Goal: Task Accomplishment & Management: Use online tool/utility

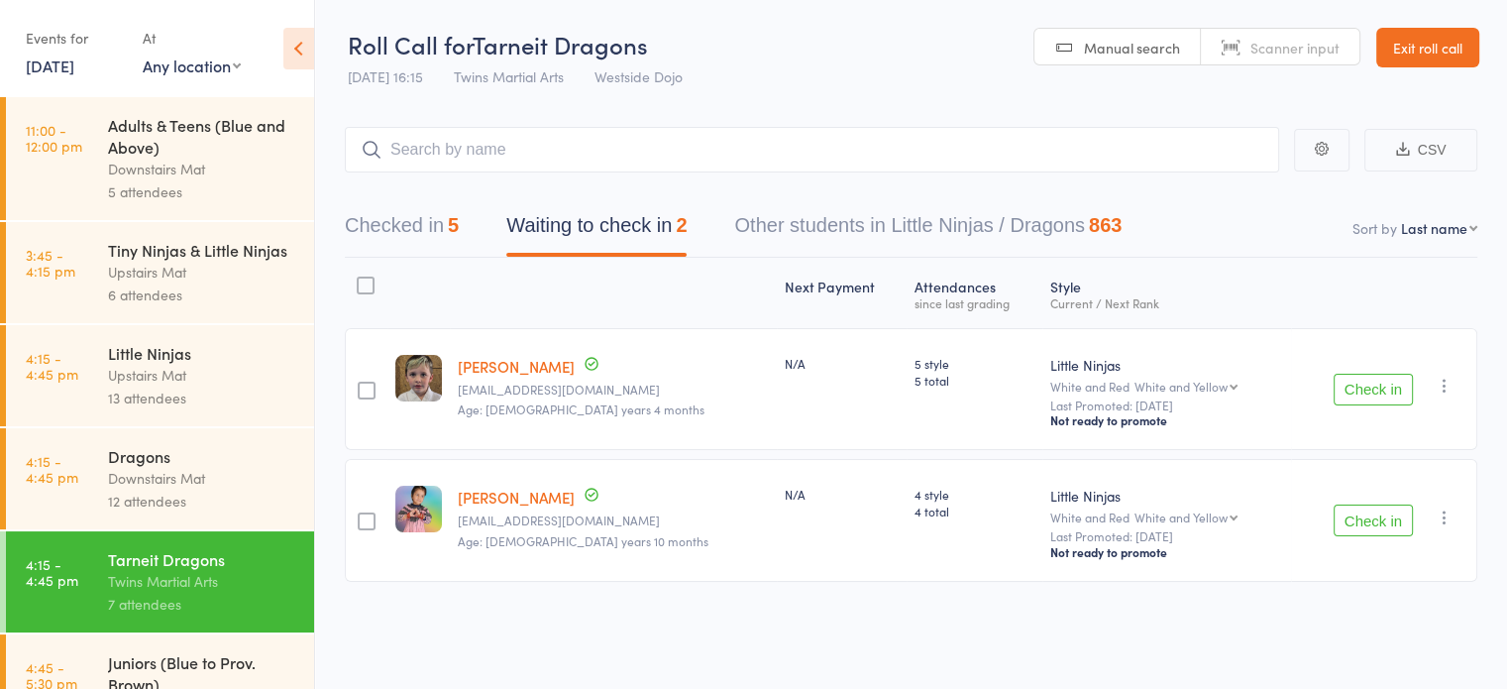
click at [1385, 396] on button "Check in" at bounding box center [1373, 390] width 79 height 32
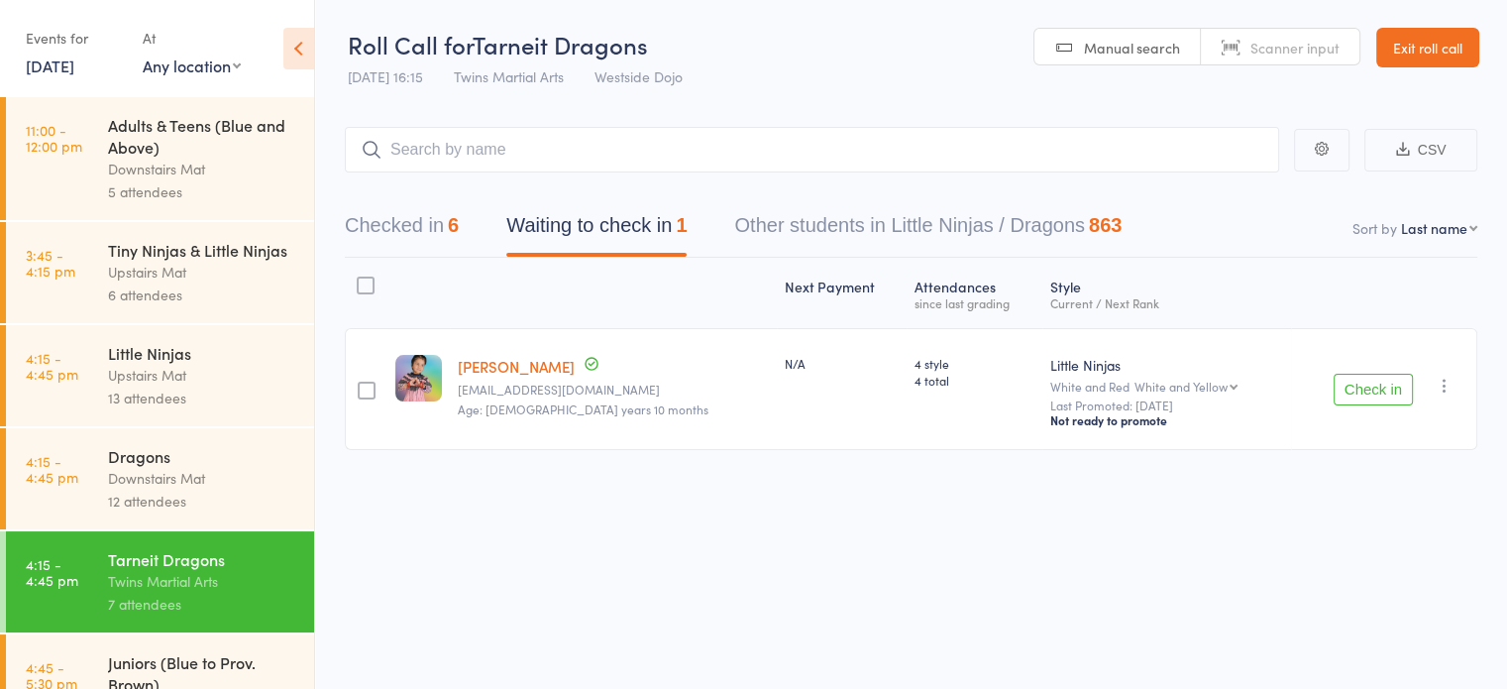
click at [1443, 381] on icon "button" at bounding box center [1445, 386] width 20 height 20
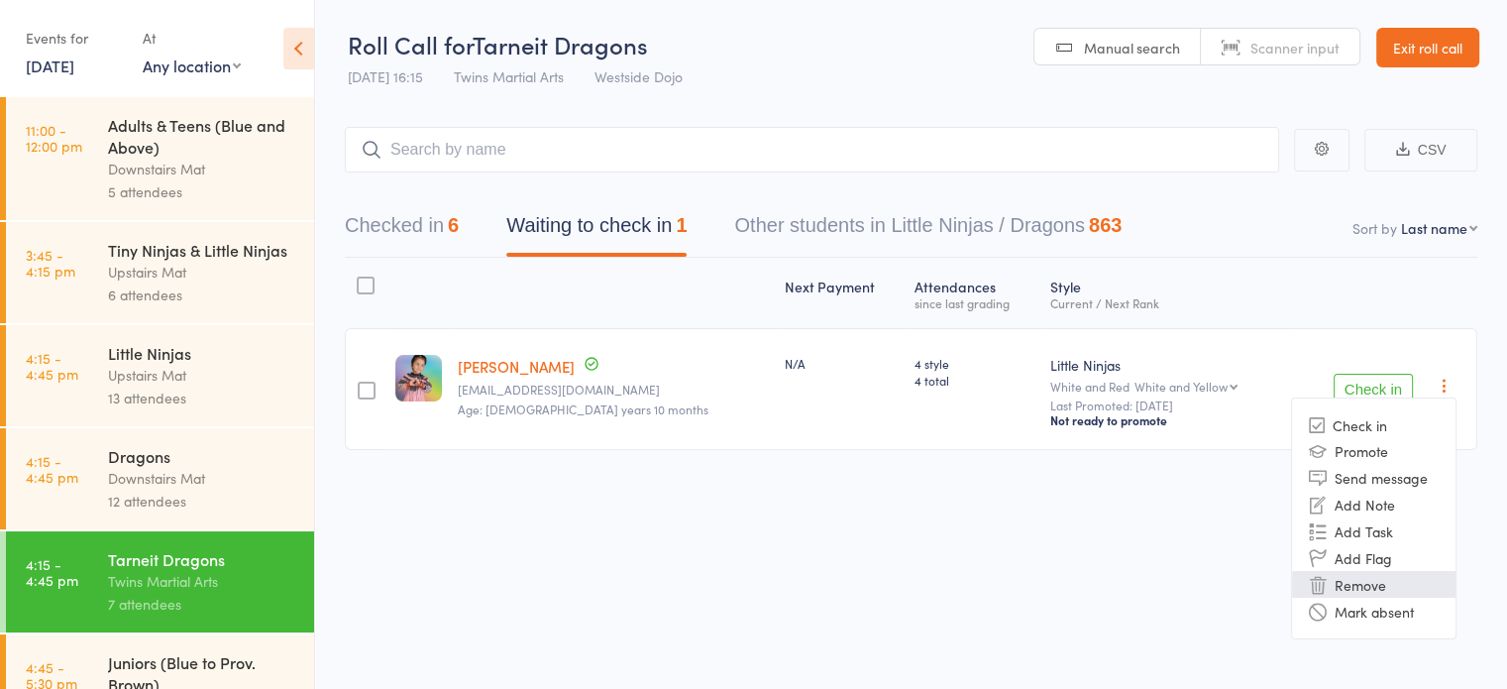
click at [1372, 584] on li "Remove" at bounding box center [1373, 584] width 163 height 27
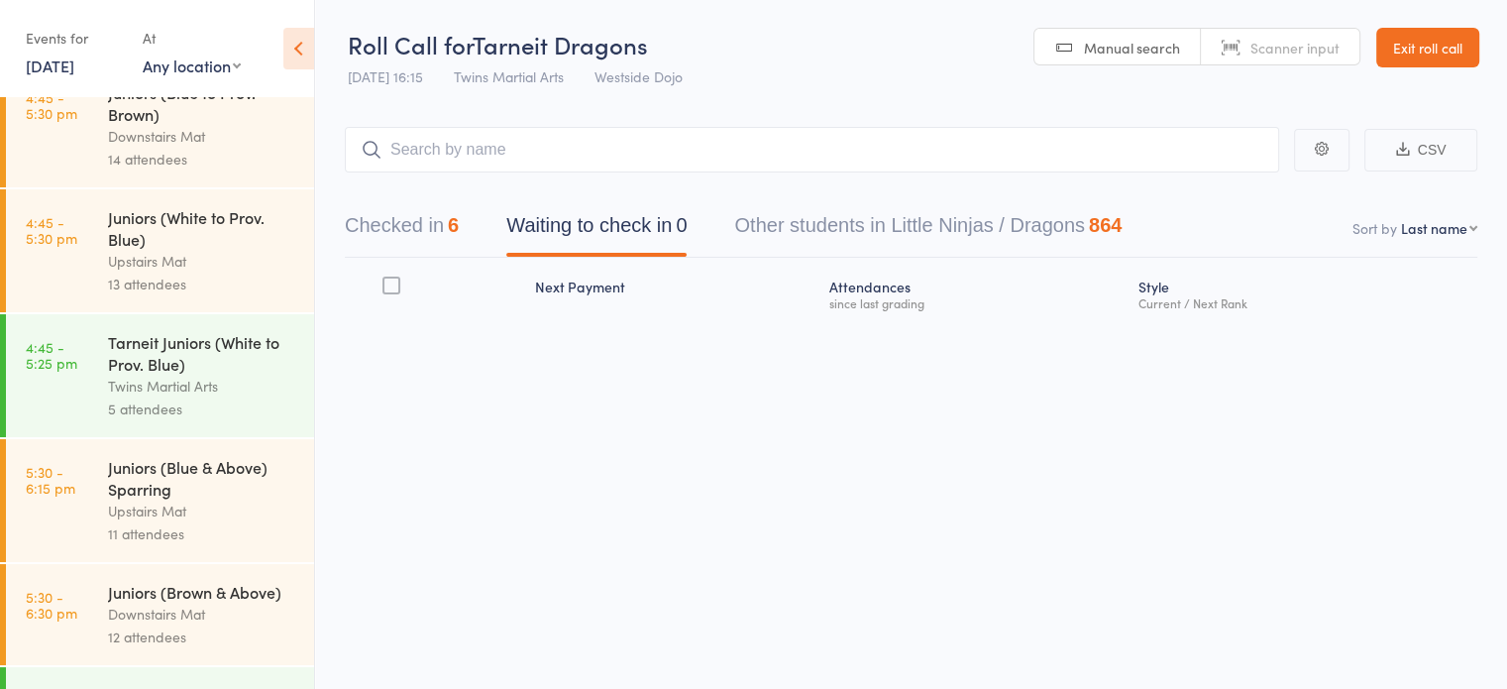
scroll to position [595, 0]
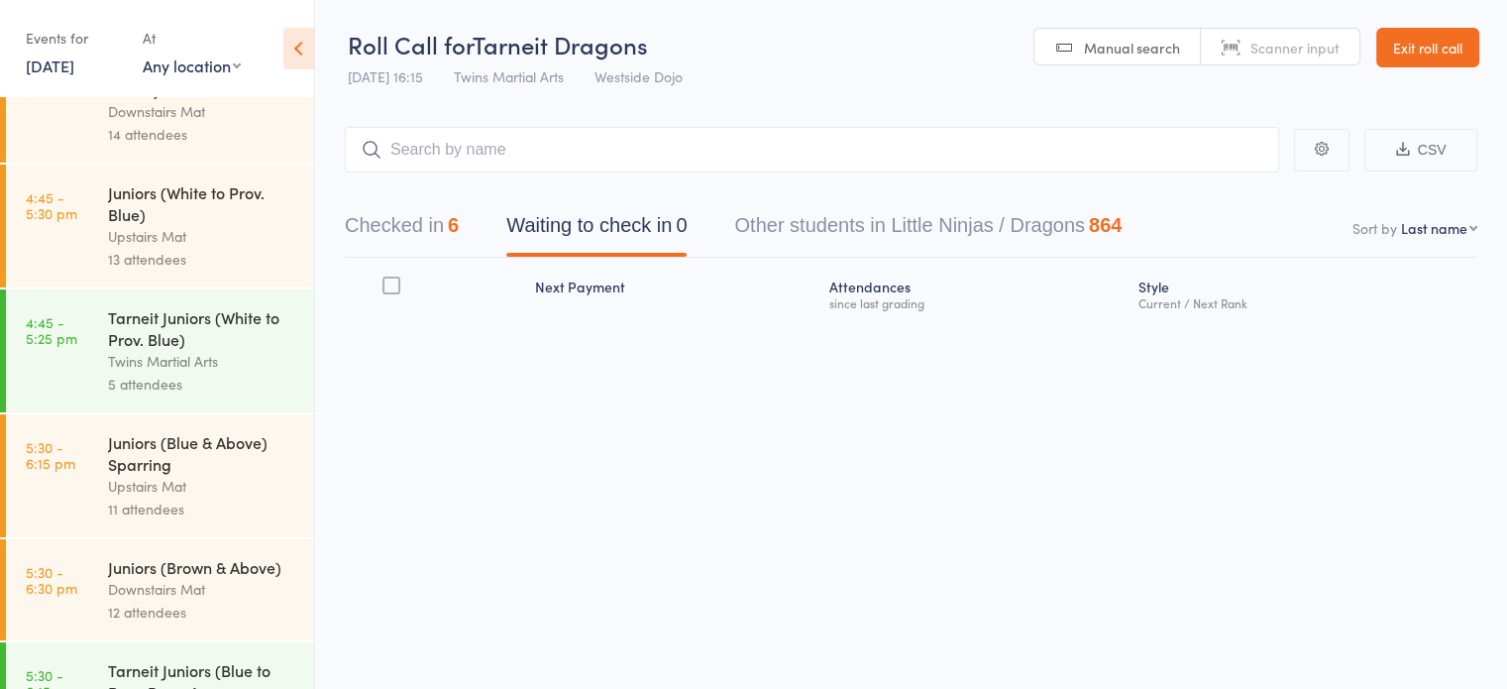
click at [164, 373] on div "Twins Martial Arts" at bounding box center [202, 361] width 189 height 23
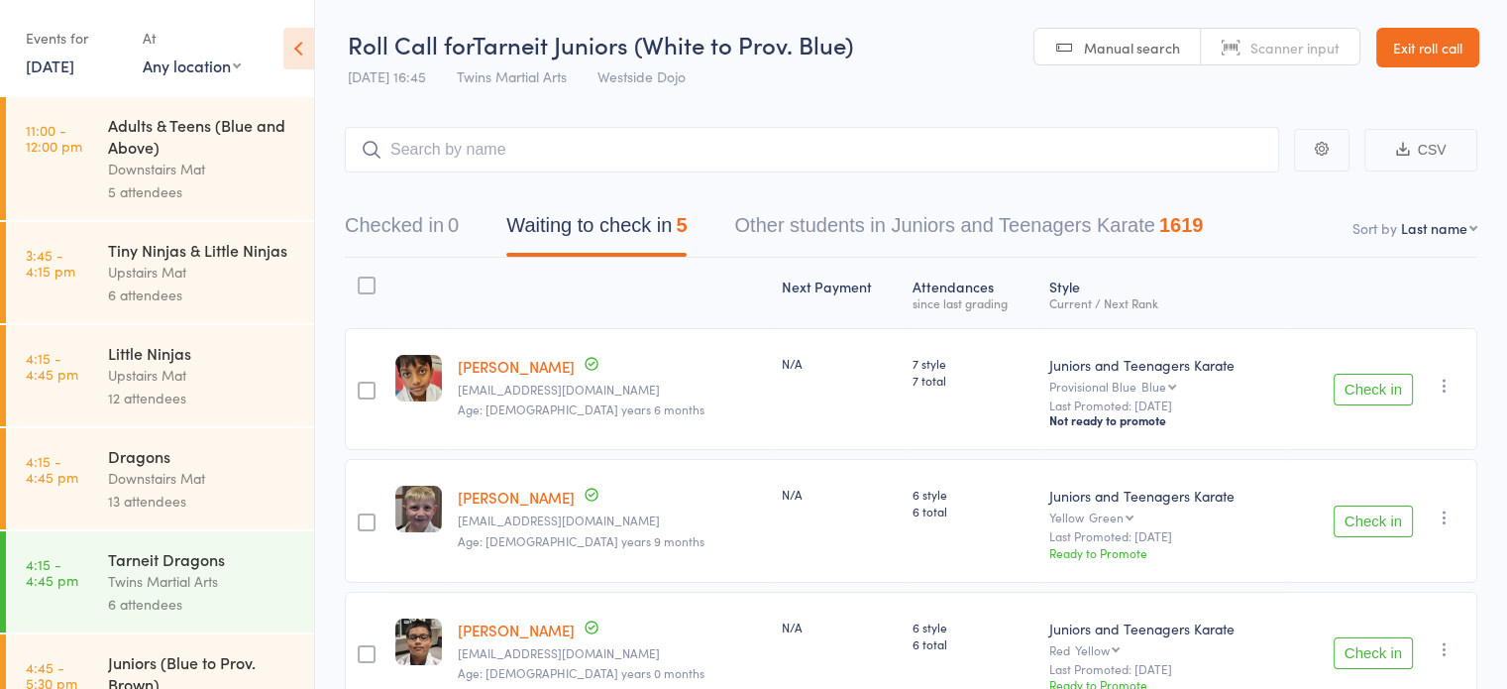
click at [373, 288] on div at bounding box center [367, 285] width 18 height 18
click at [362, 279] on input "checkbox" at bounding box center [362, 279] width 0 height 0
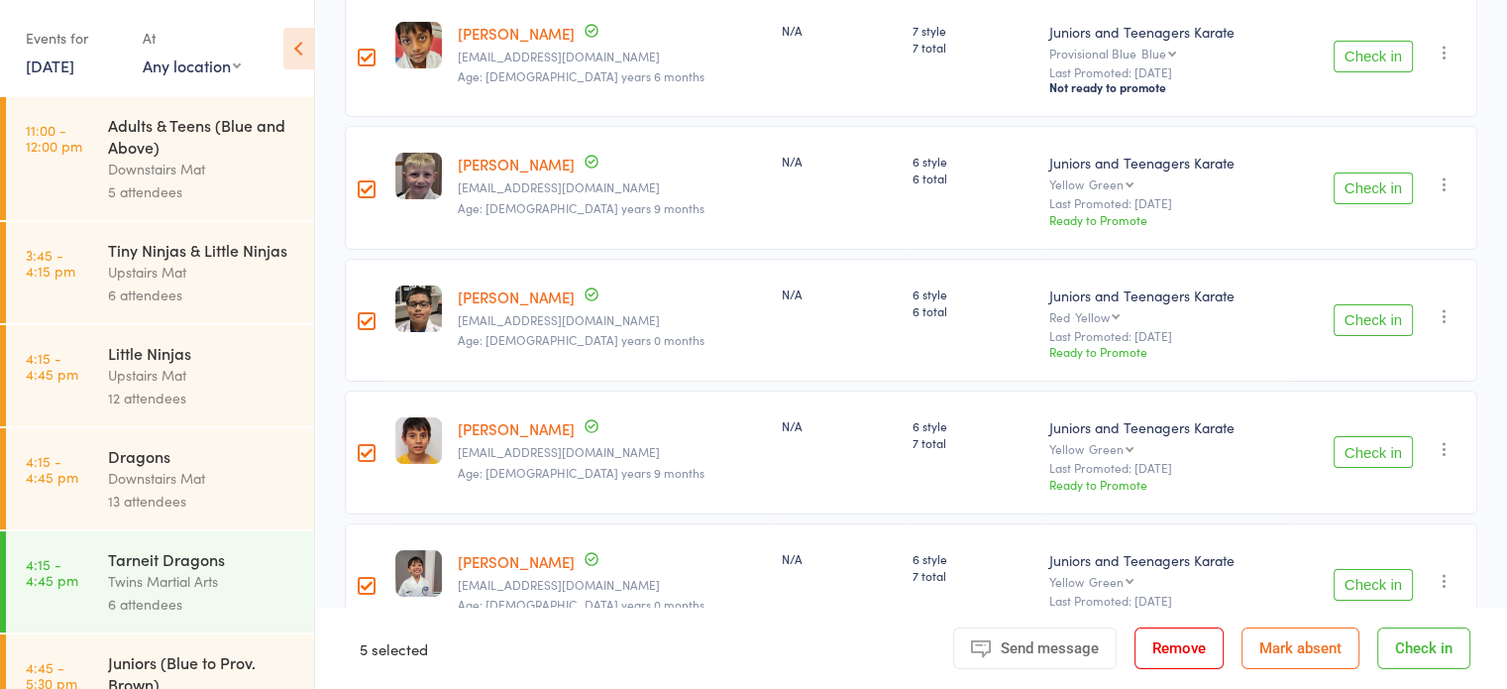
scroll to position [375, 0]
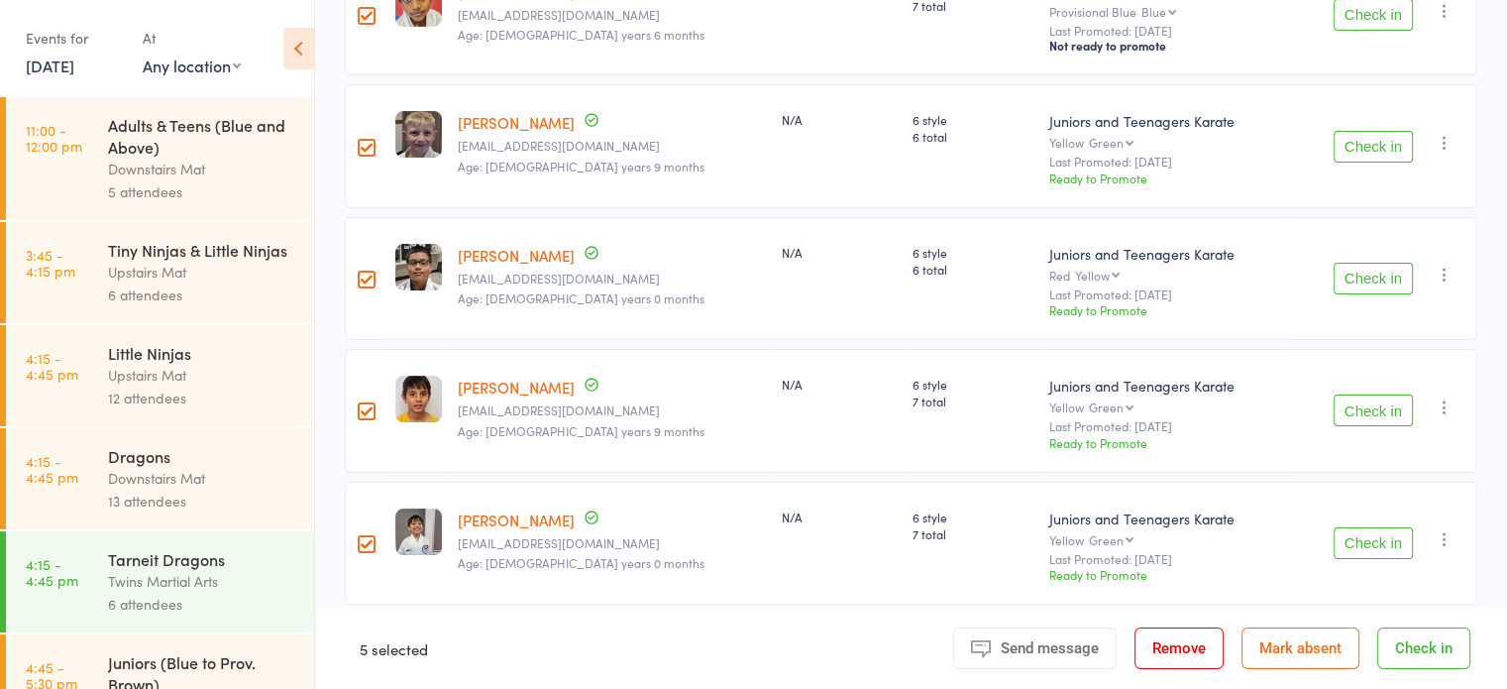
click at [372, 280] on div at bounding box center [367, 280] width 18 height 18
click at [362, 273] on input "checkbox" at bounding box center [362, 273] width 0 height 0
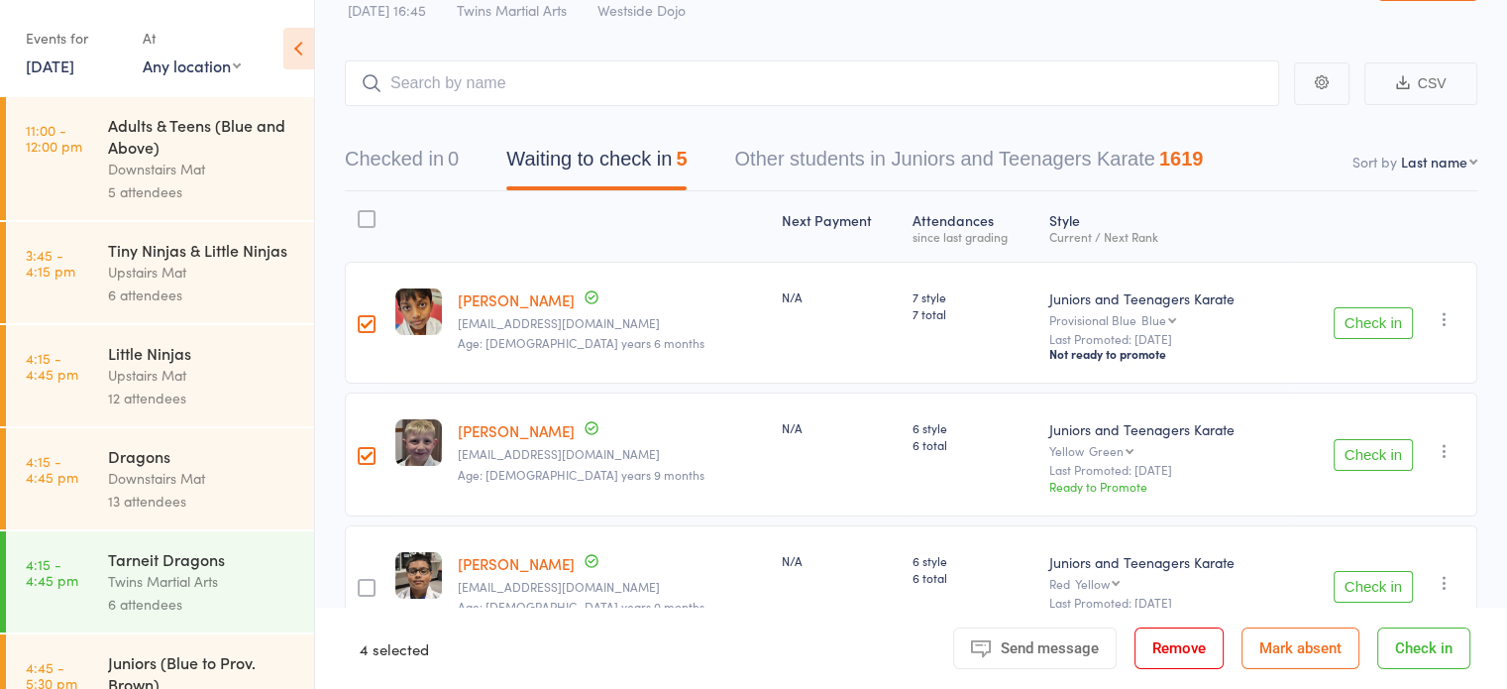
scroll to position [52, 0]
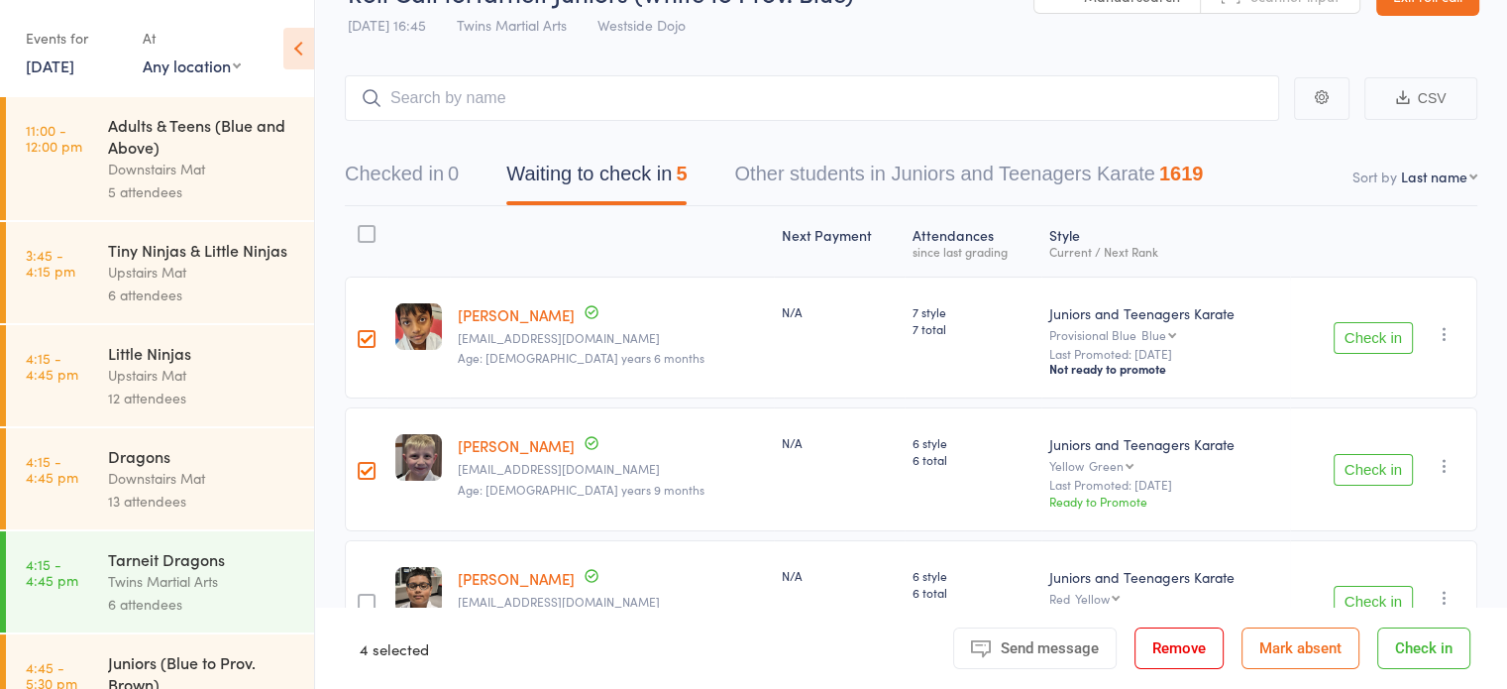
click at [1410, 649] on button "Check in" at bounding box center [1423, 648] width 93 height 42
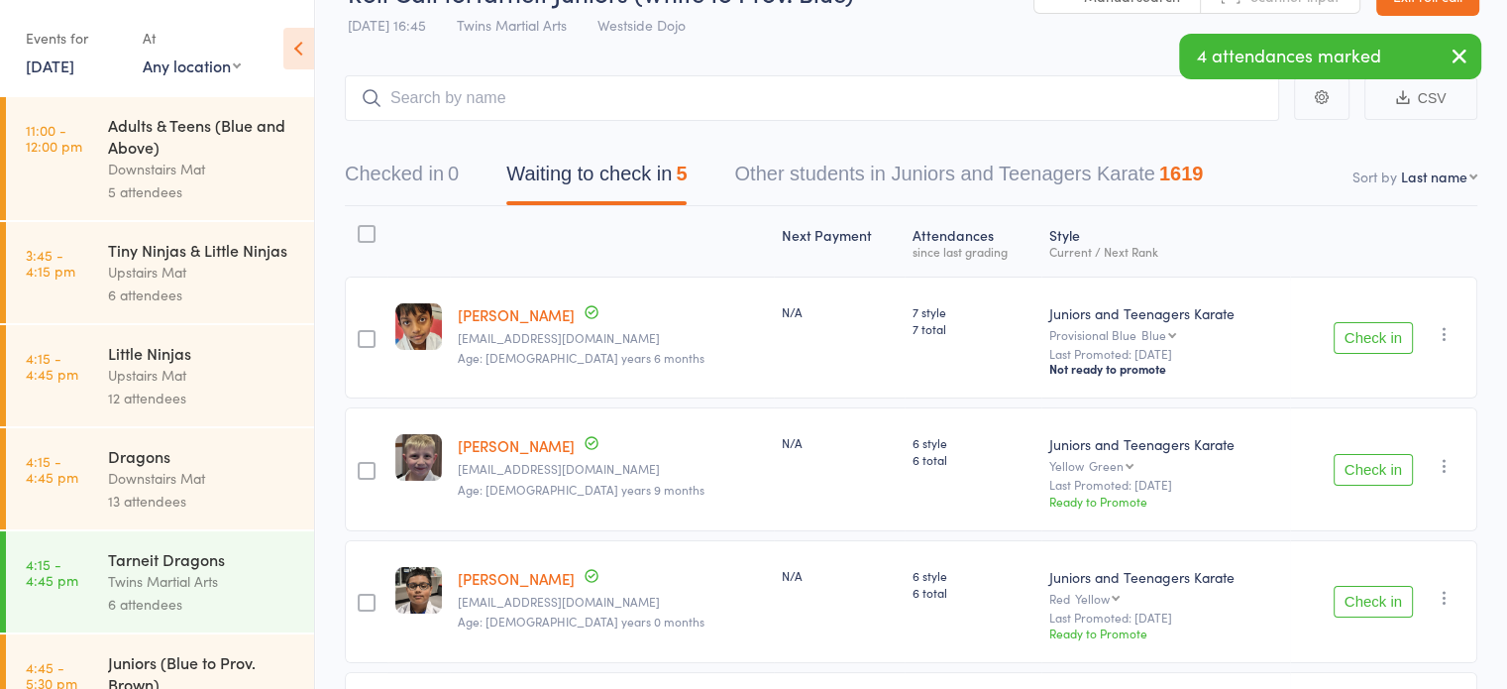
scroll to position [0, 0]
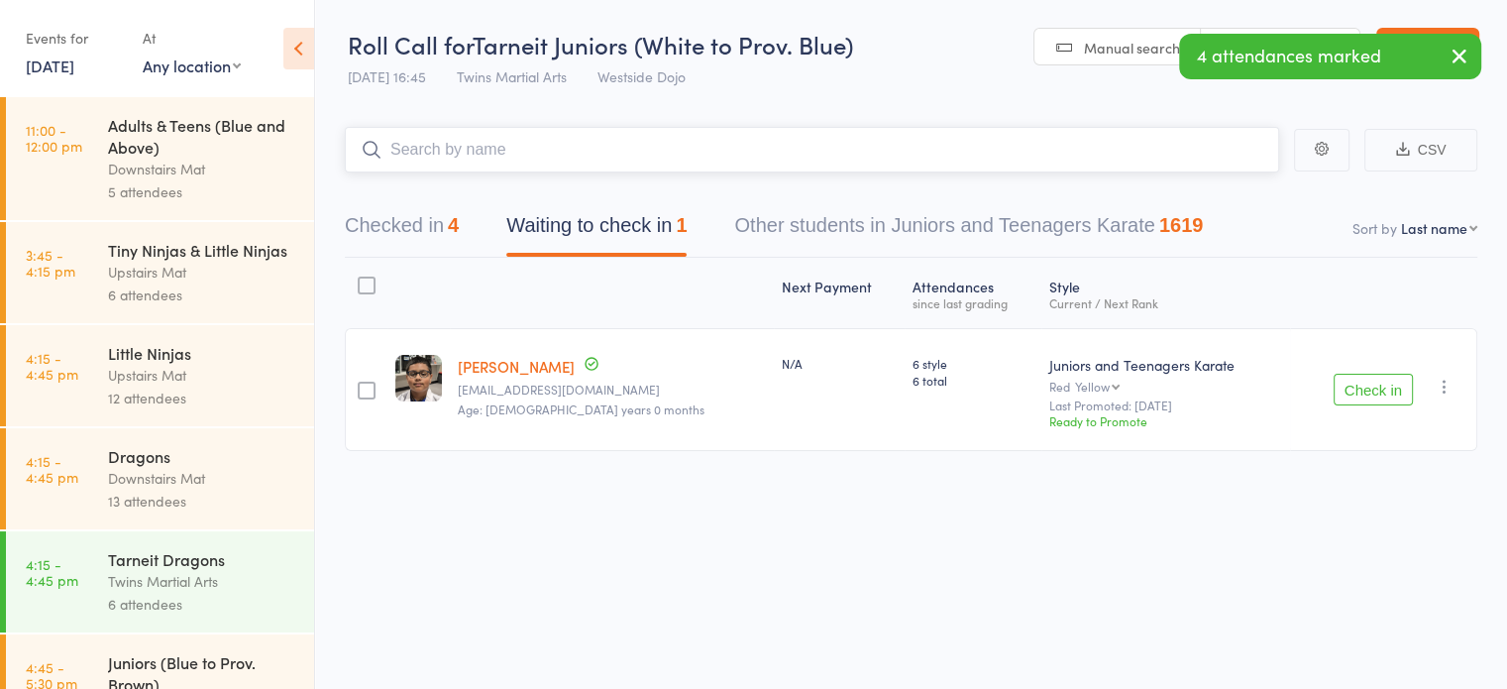
click at [848, 132] on input "search" at bounding box center [812, 150] width 934 height 46
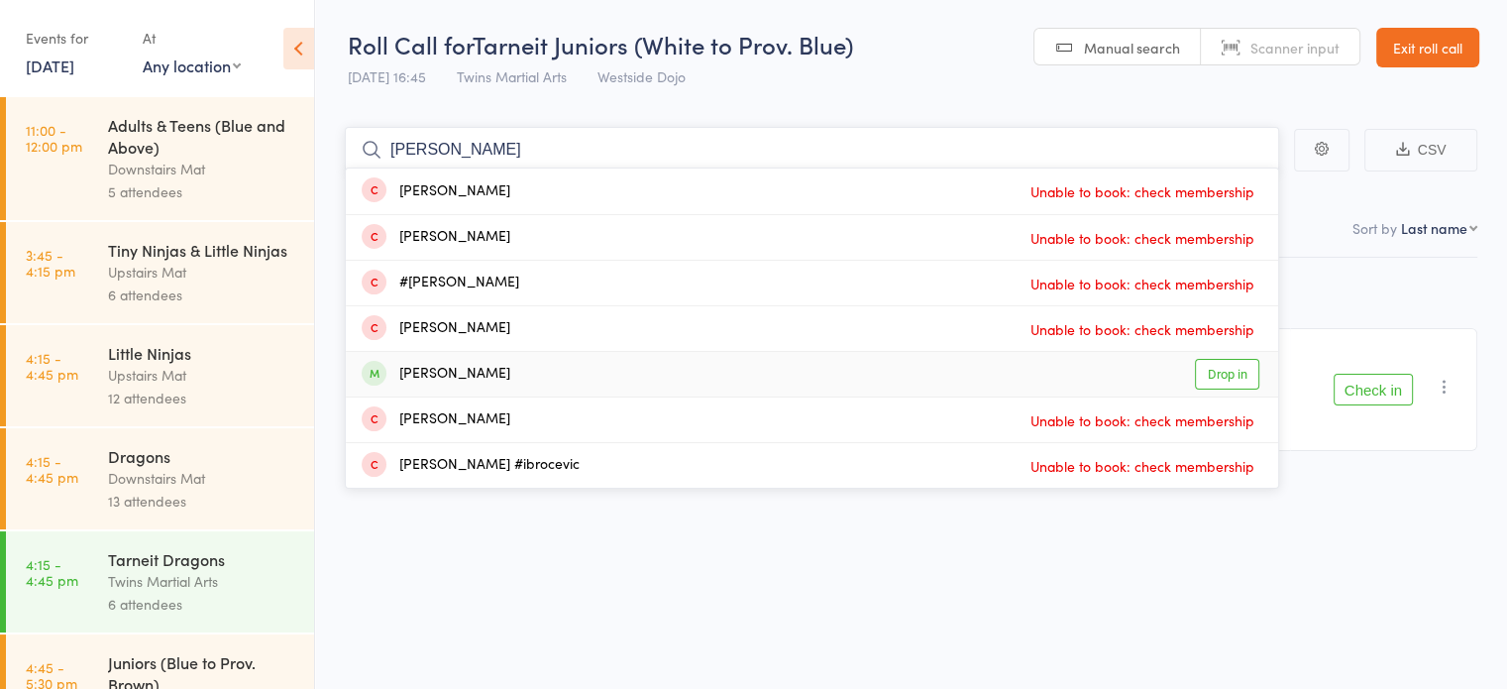
type input "[PERSON_NAME]"
click at [1226, 380] on link "Drop in" at bounding box center [1227, 374] width 64 height 31
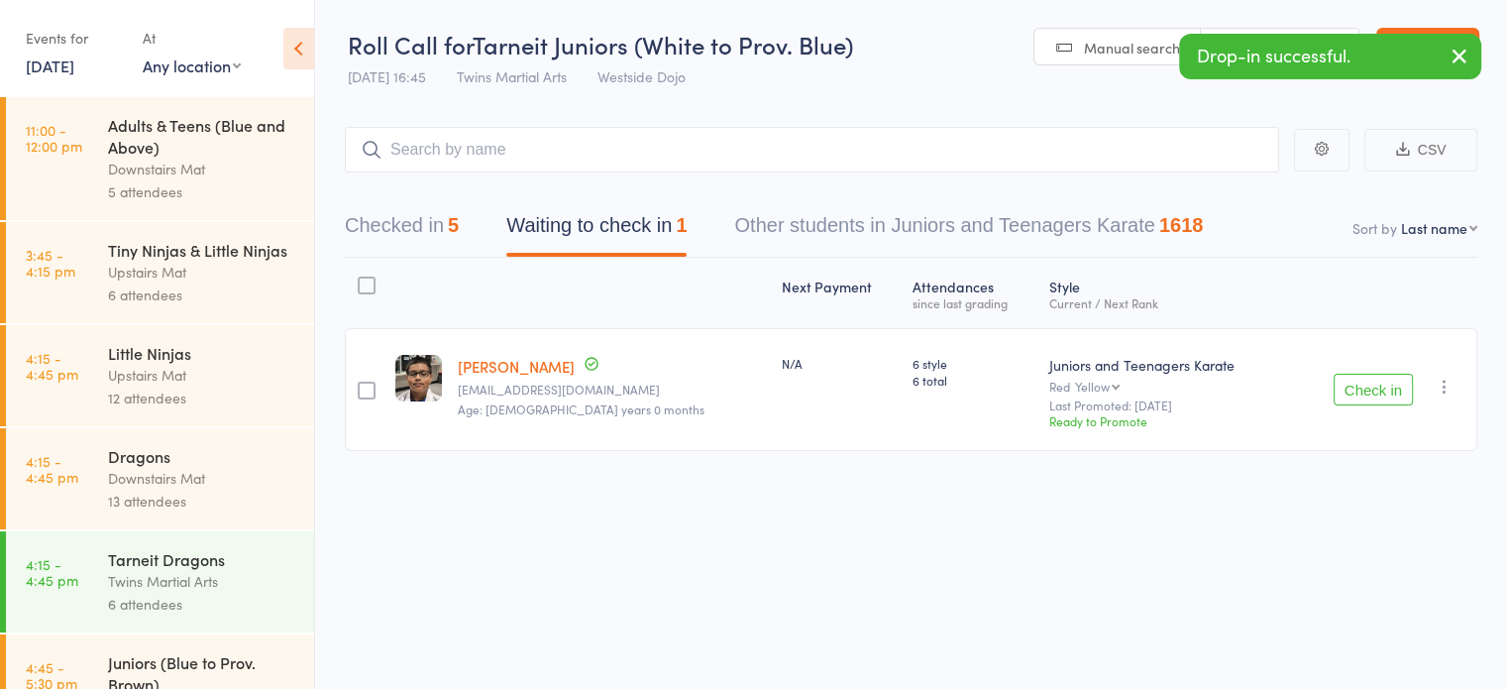
click at [1438, 391] on icon "button" at bounding box center [1445, 387] width 20 height 20
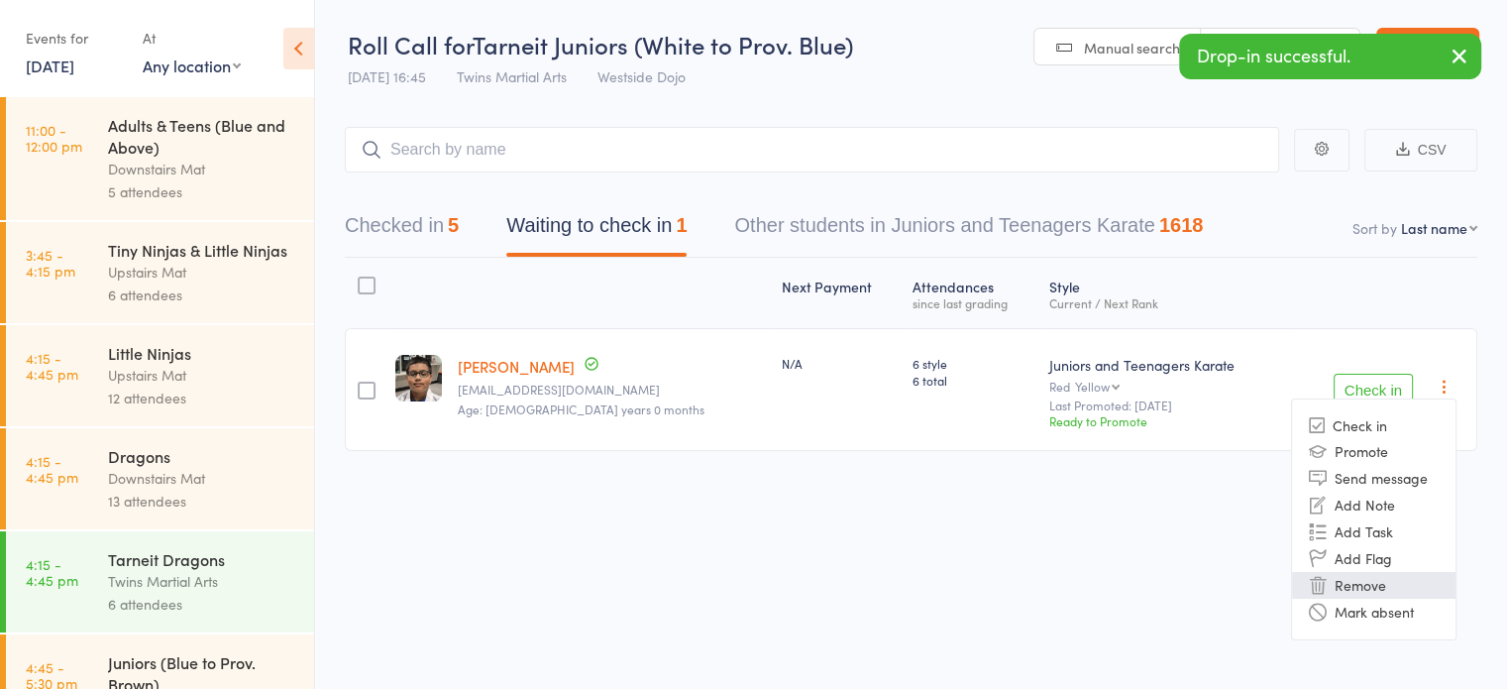
click at [1369, 585] on li "Remove" at bounding box center [1373, 585] width 163 height 27
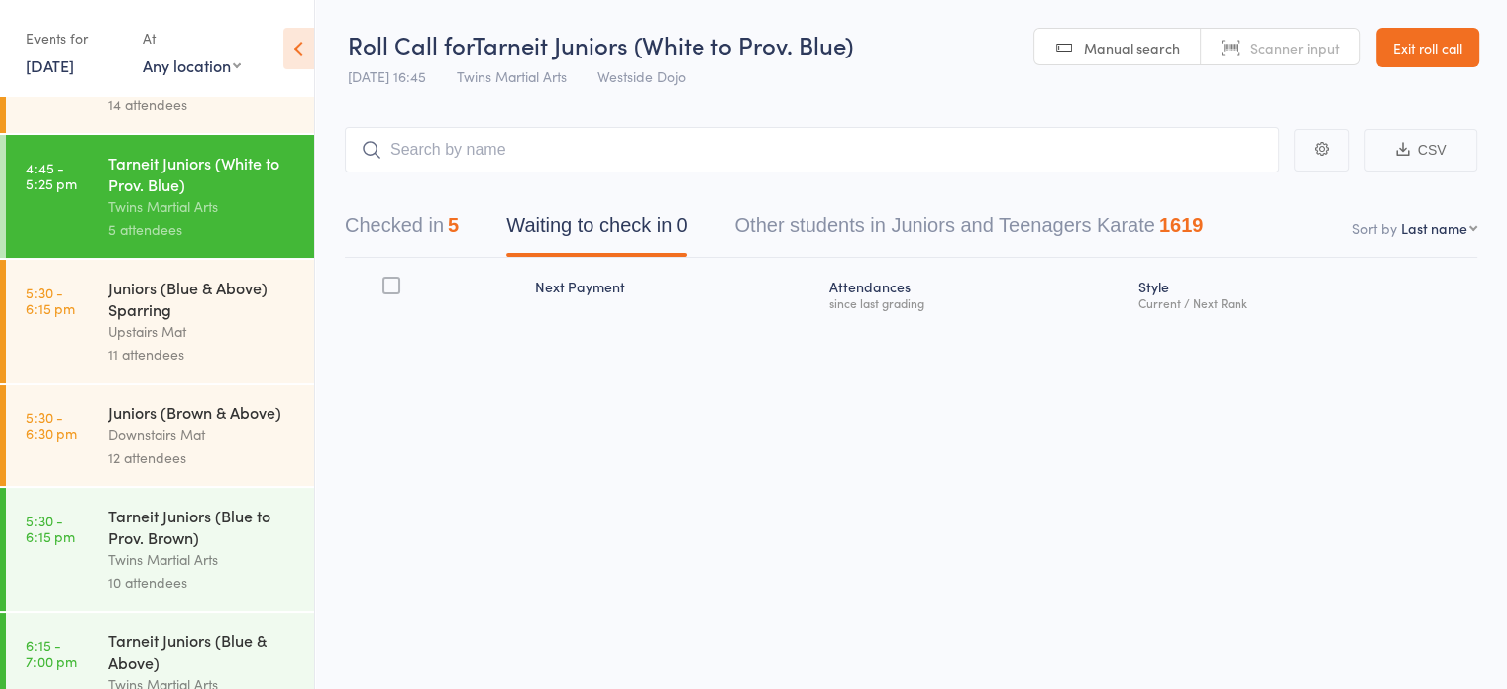
scroll to position [983, 0]
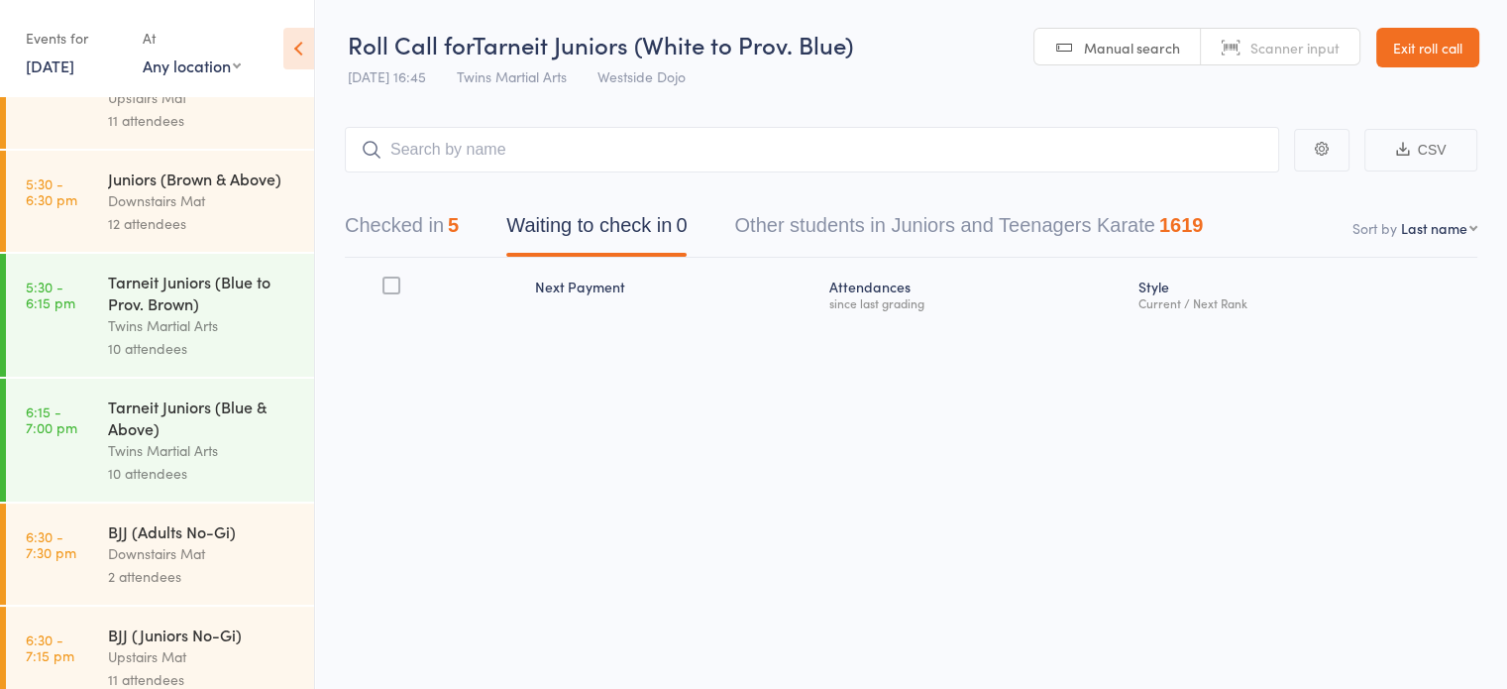
click at [229, 314] on div "Tarneit Juniors (Blue to Prov. Brown)" at bounding box center [202, 293] width 189 height 44
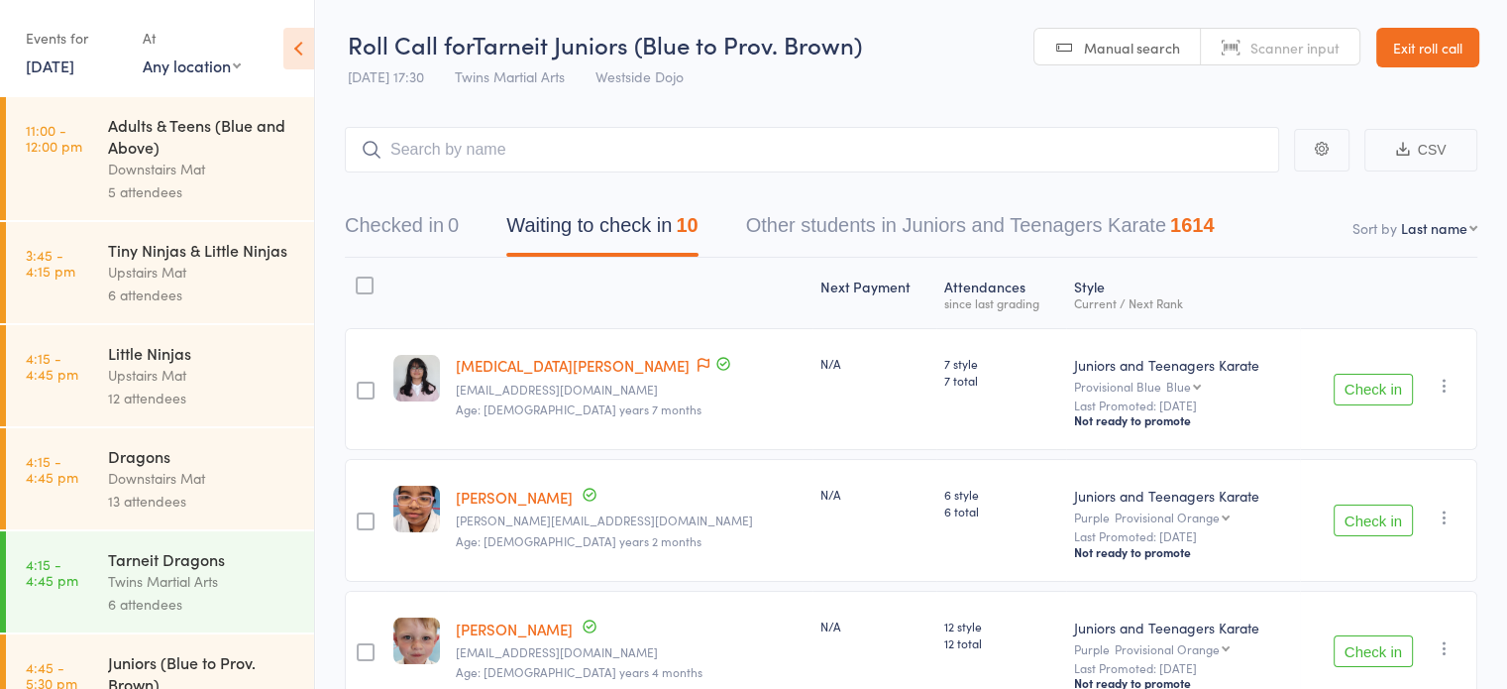
click at [813, 460] on div "N/A" at bounding box center [875, 520] width 124 height 122
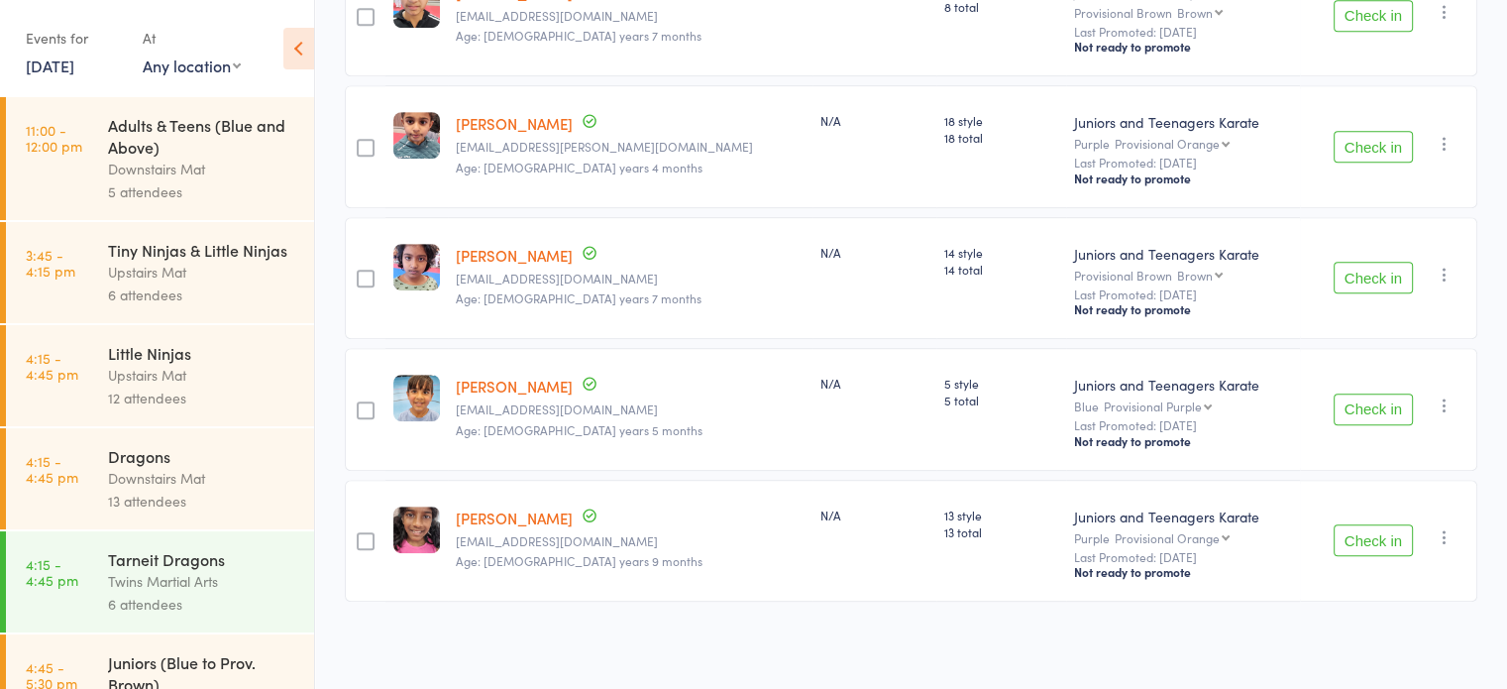
scroll to position [1031, 0]
